Goal: Transaction & Acquisition: Book appointment/travel/reservation

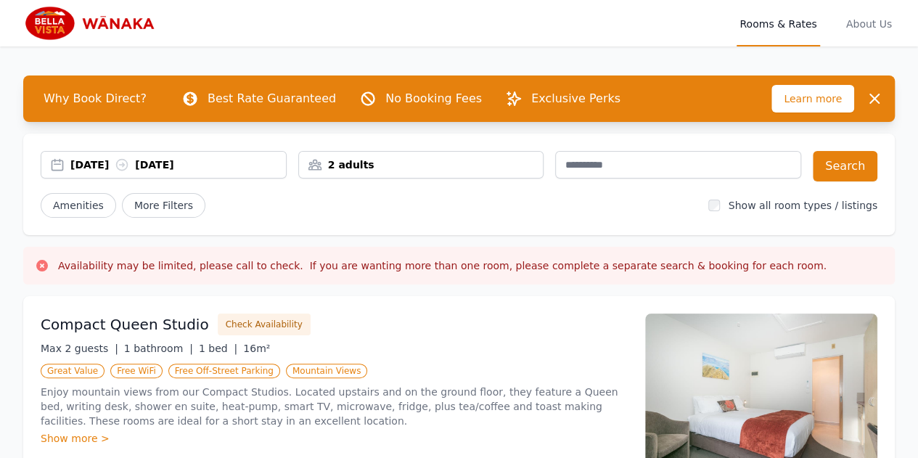
click at [114, 165] on div "[DATE] [DATE]" at bounding box center [177, 164] width 215 height 15
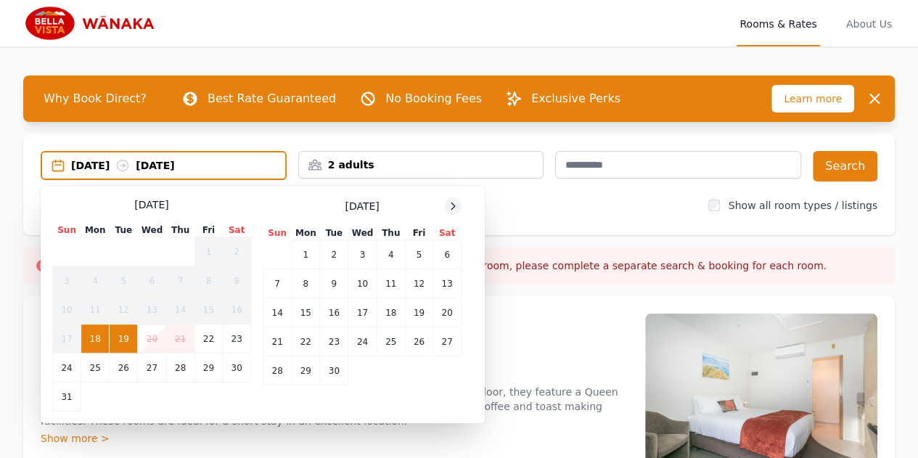
click at [448, 211] on icon at bounding box center [453, 206] width 12 height 12
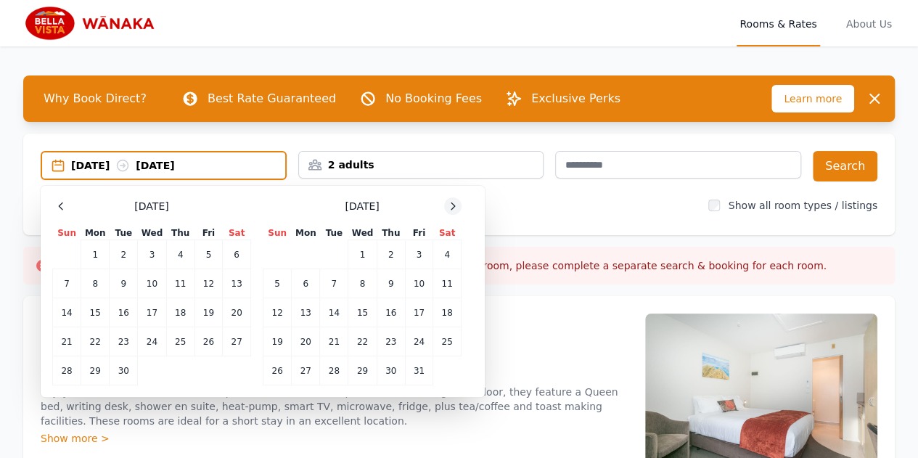
click at [448, 211] on icon at bounding box center [453, 206] width 12 height 12
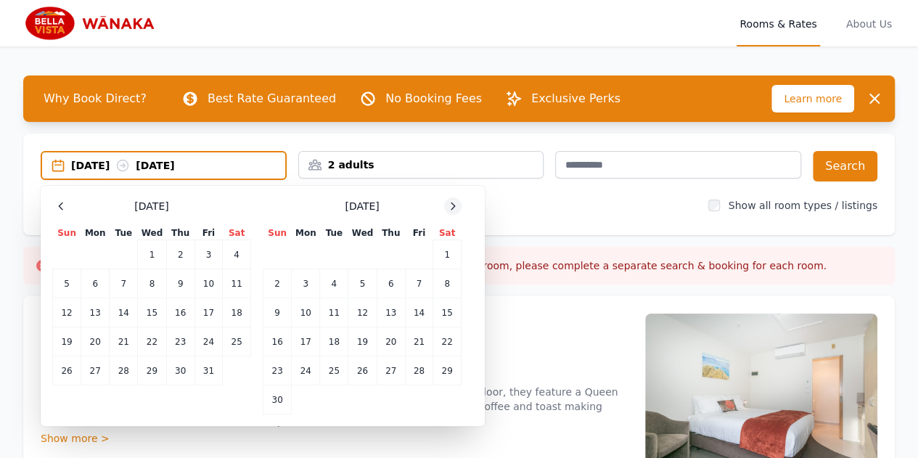
click at [448, 211] on icon at bounding box center [453, 206] width 12 height 12
click at [300, 368] on td "29" at bounding box center [306, 370] width 28 height 29
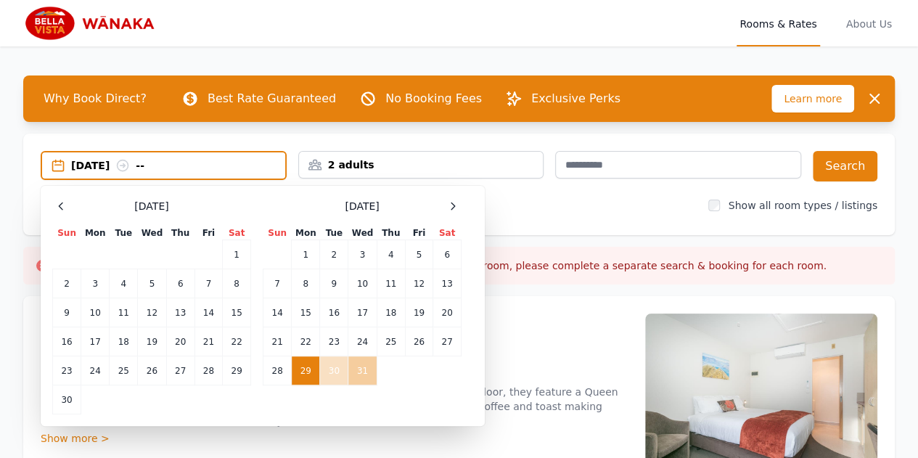
click at [362, 368] on td "31" at bounding box center [362, 370] width 28 height 29
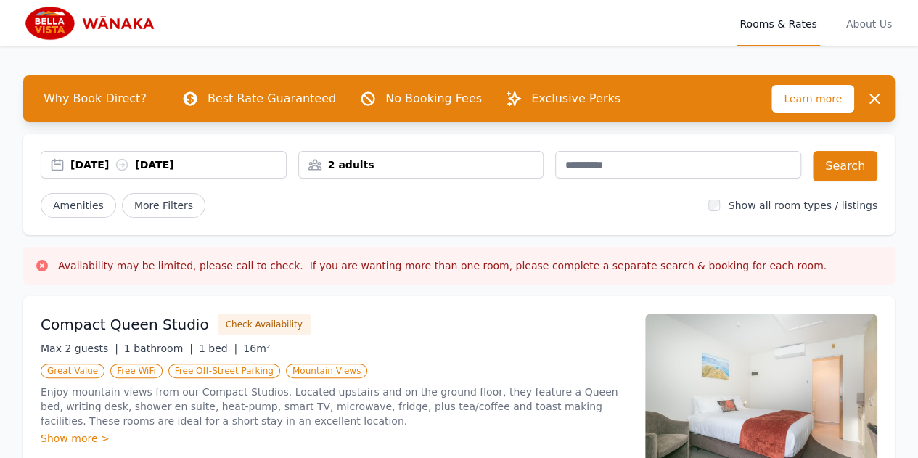
click at [348, 163] on div "2 adults" at bounding box center [421, 164] width 245 height 15
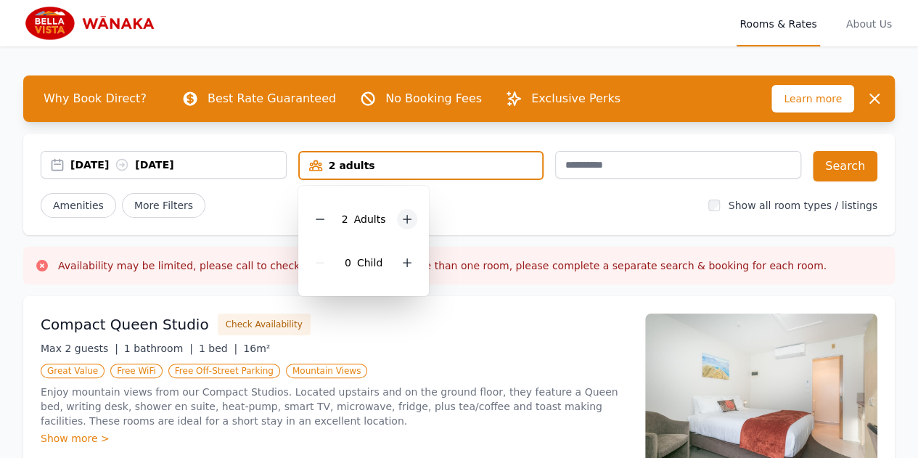
click at [402, 218] on icon at bounding box center [407, 219] width 12 height 12
click at [328, 223] on div at bounding box center [320, 219] width 20 height 20
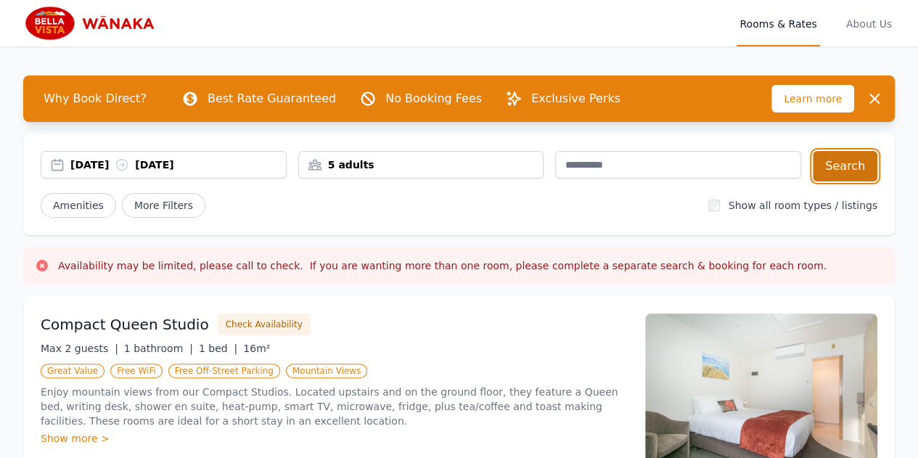
click at [842, 169] on button "Search" at bounding box center [845, 166] width 65 height 30
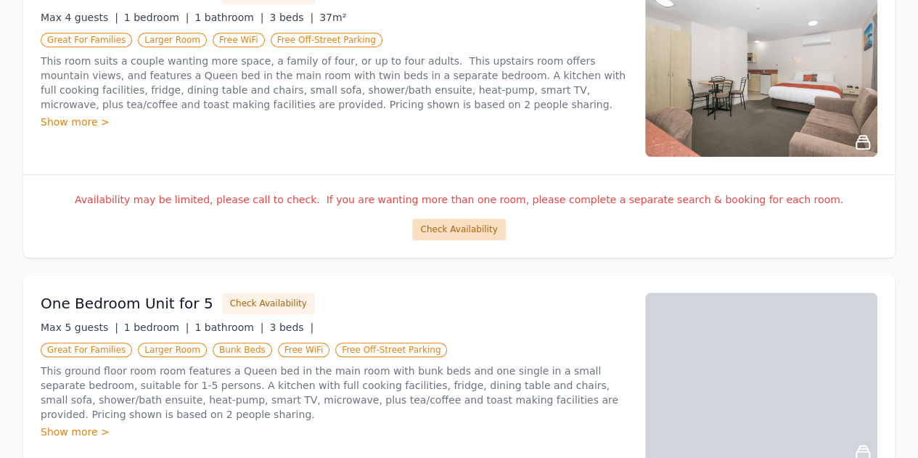
scroll to position [641, 0]
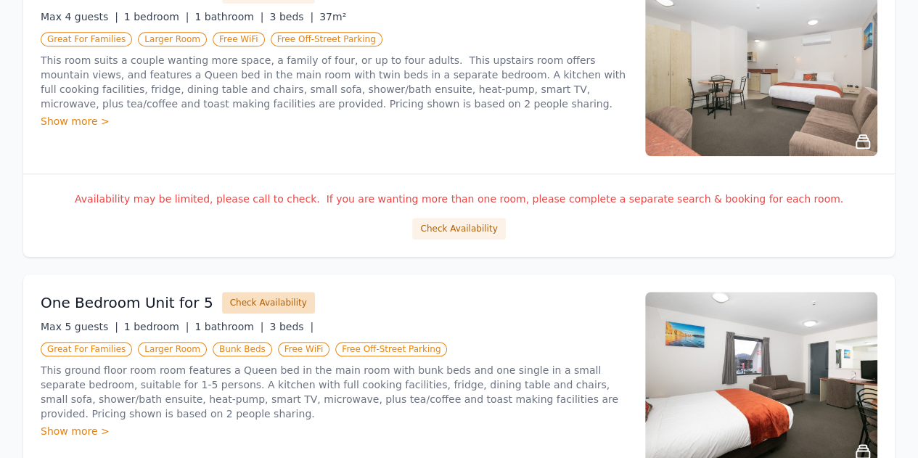
click at [271, 300] on button "Check Availability" at bounding box center [268, 303] width 93 height 22
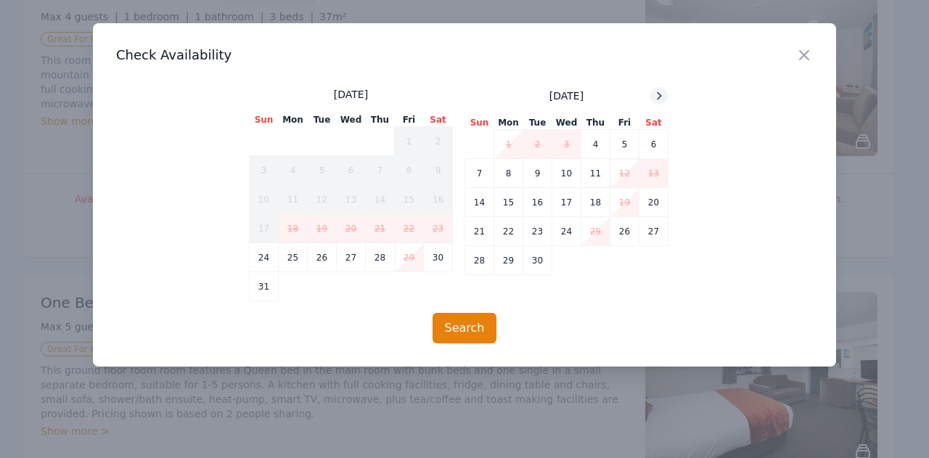
click at [660, 97] on icon at bounding box center [659, 95] width 4 height 7
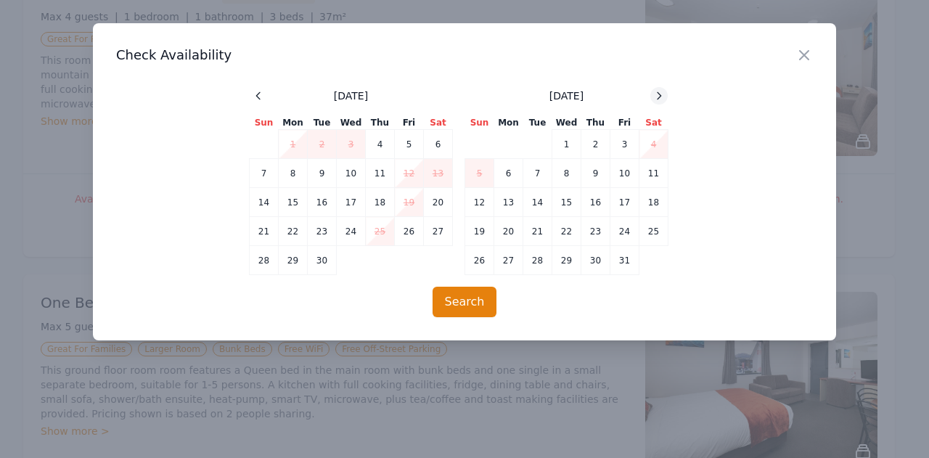
click at [660, 97] on icon at bounding box center [659, 95] width 4 height 7
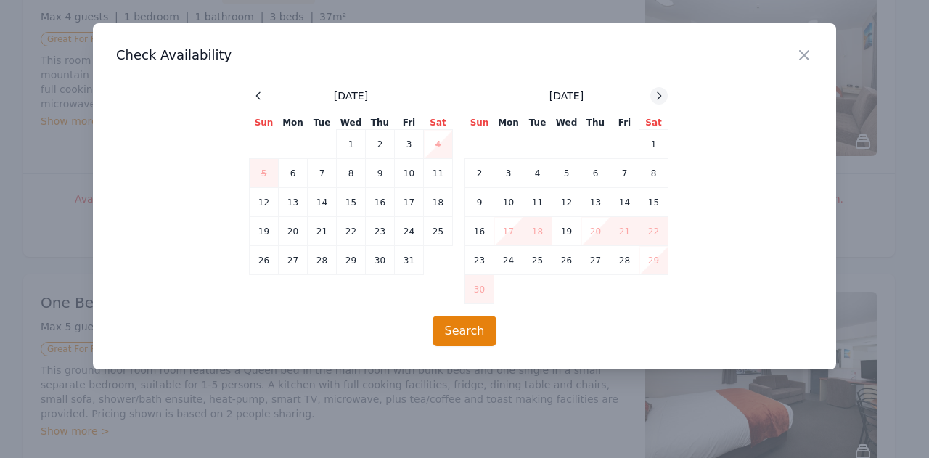
click at [660, 97] on icon at bounding box center [659, 95] width 4 height 7
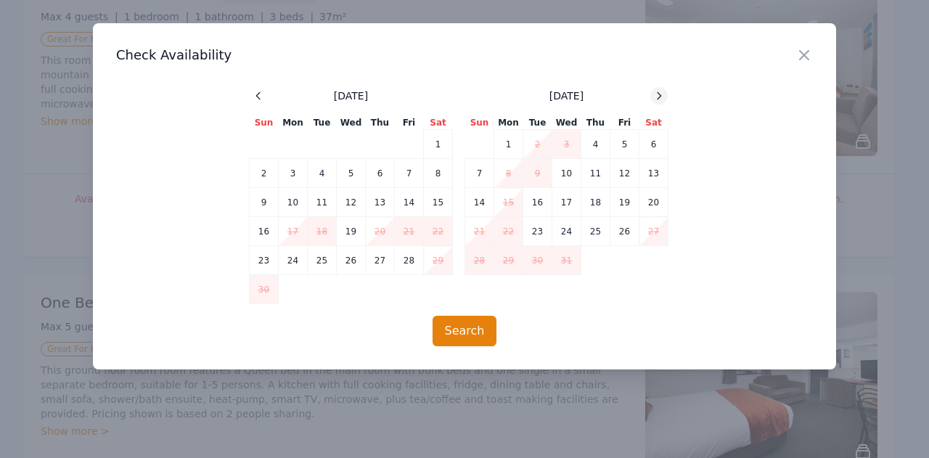
click at [660, 97] on icon at bounding box center [659, 95] width 4 height 7
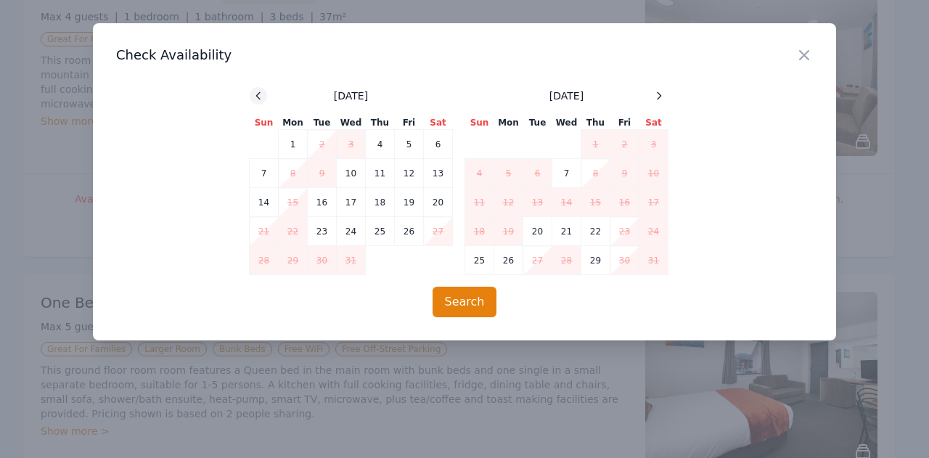
click at [254, 95] on icon at bounding box center [258, 96] width 12 height 12
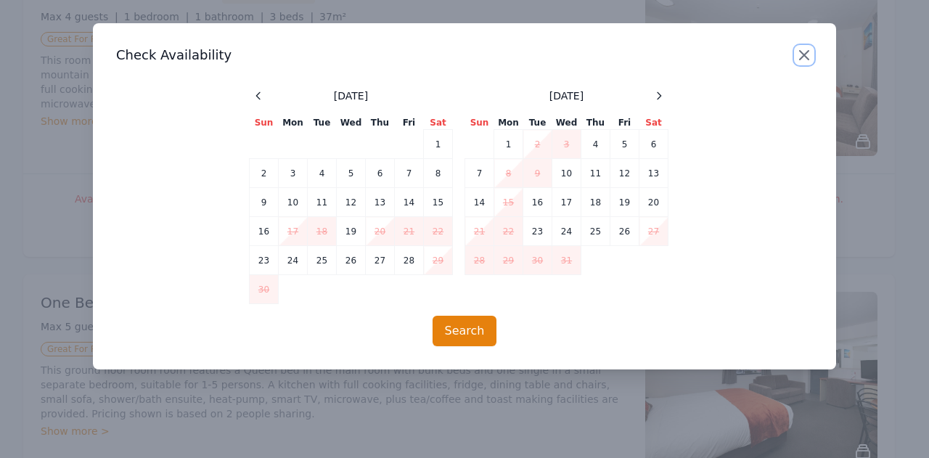
click at [802, 54] on icon "button" at bounding box center [803, 54] width 17 height 17
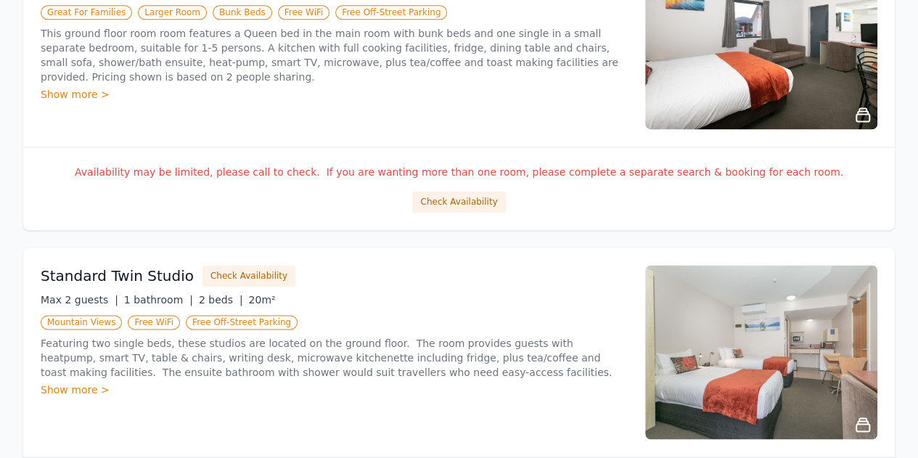
scroll to position [778, 0]
